Goal: Book appointment/travel/reservation

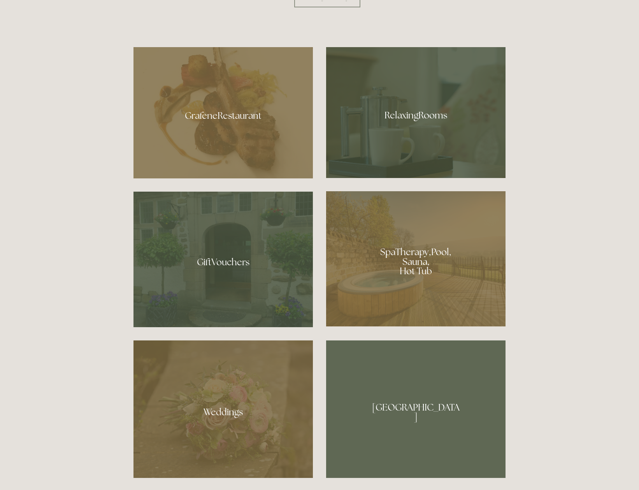
scroll to position [624, 0]
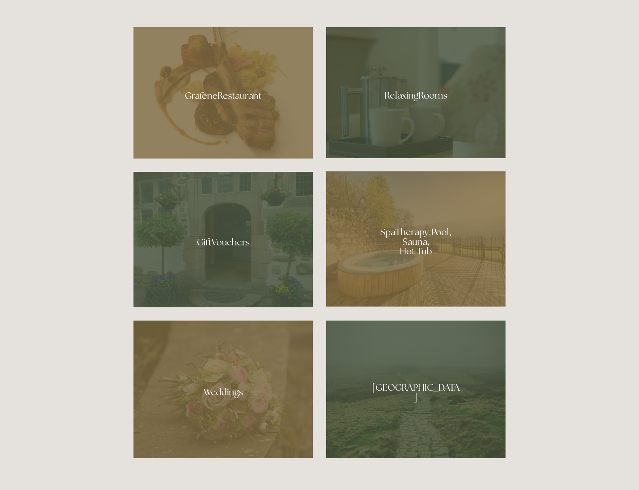
click at [393, 241] on div at bounding box center [415, 238] width 179 height 135
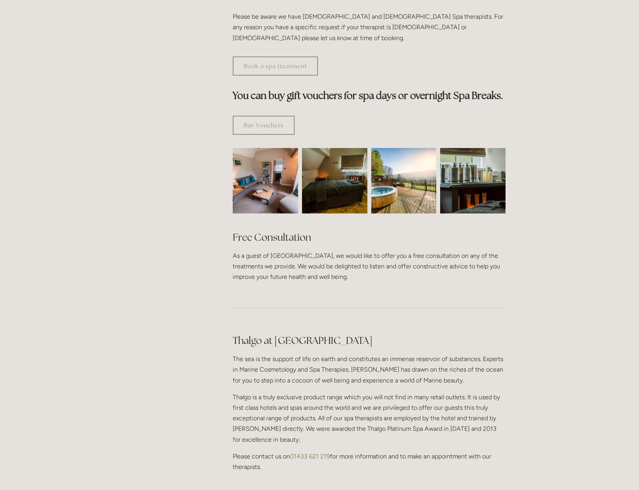
scroll to position [414, 0]
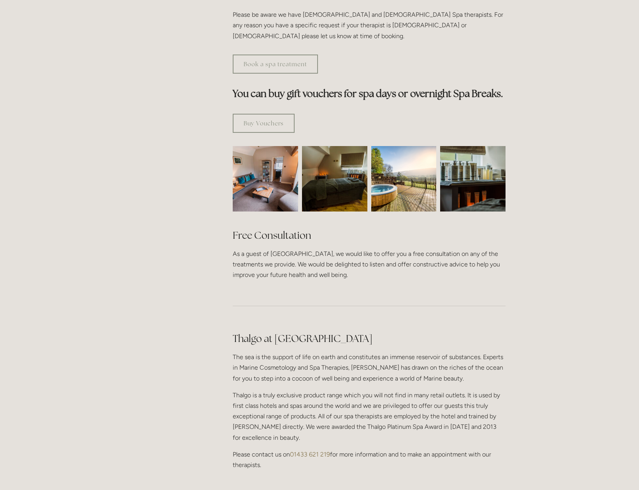
click at [264, 148] on img at bounding box center [265, 178] width 98 height 65
click at [336, 151] on img at bounding box center [335, 178] width 98 height 65
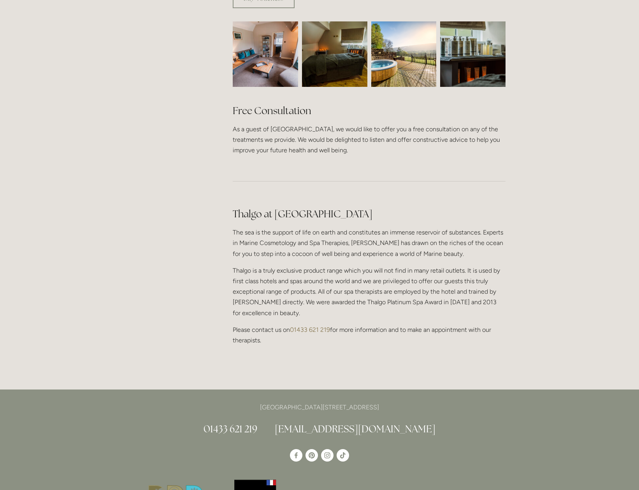
scroll to position [448, 0]
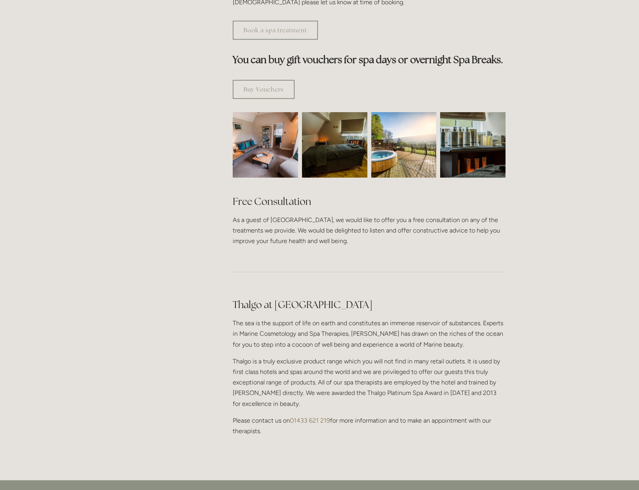
click at [406, 133] on img at bounding box center [403, 144] width 65 height 65
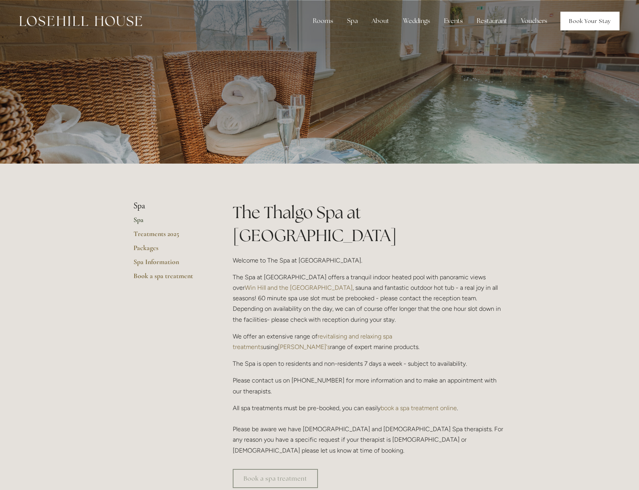
click at [582, 20] on link "Book Your Stay" at bounding box center [590, 21] width 59 height 19
